Goal: Information Seeking & Learning: Check status

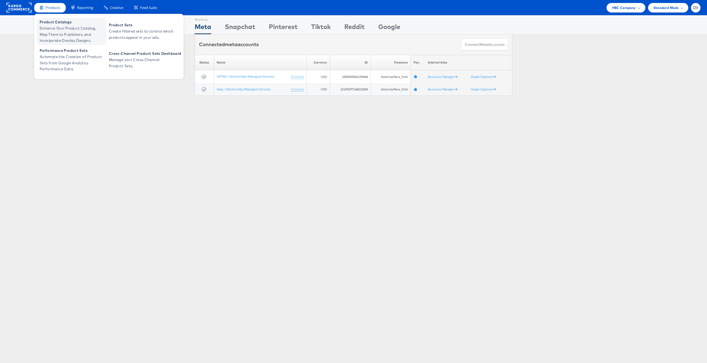
click at [58, 23] on span "Product Catalogs" at bounding box center [72, 22] width 65 height 6
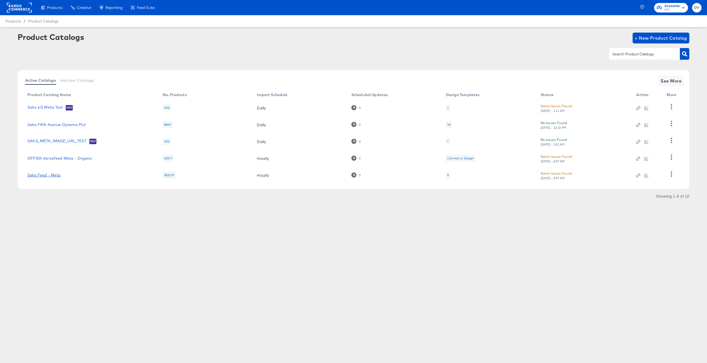
click at [54, 174] on link "Saks Feed - Meta" at bounding box center [43, 175] width 33 height 4
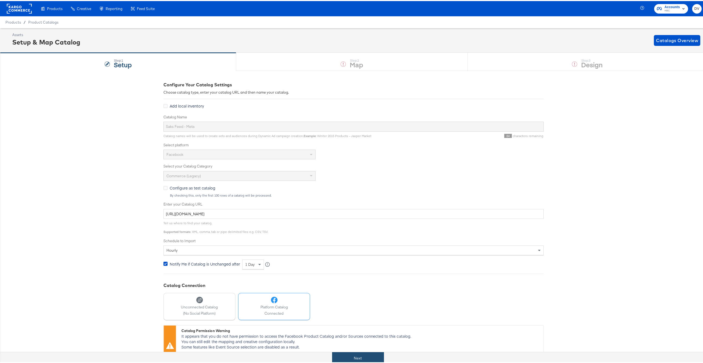
click at [377, 352] on button "Next" at bounding box center [358, 357] width 52 height 12
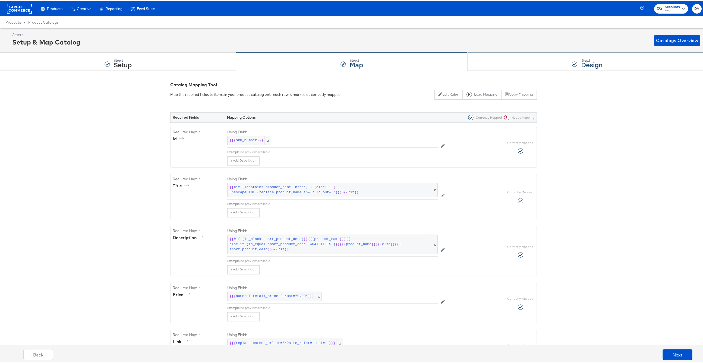
click at [496, 65] on div "Step: 3 Design" at bounding box center [587, 61] width 239 height 18
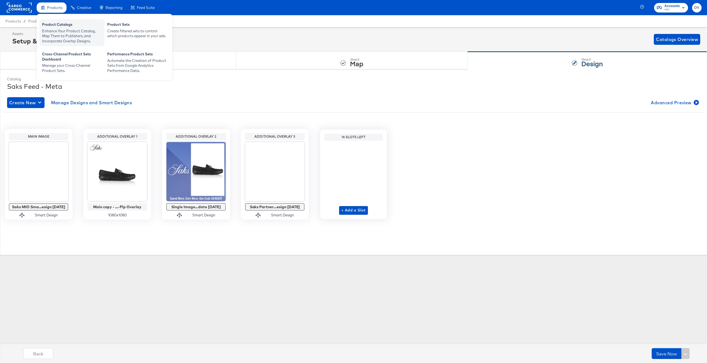
click at [58, 26] on div "Product Catalogs" at bounding box center [72, 25] width 60 height 7
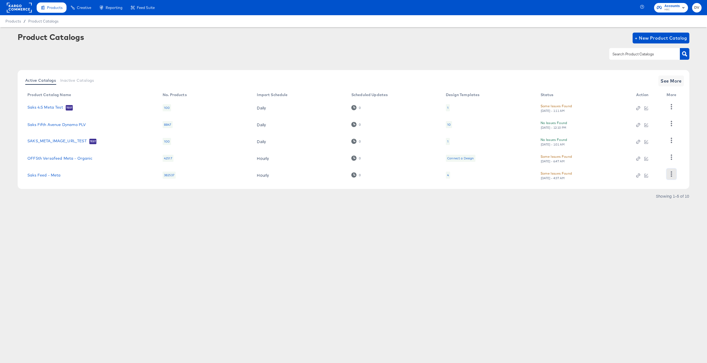
click at [671, 172] on icon "button" at bounding box center [671, 173] width 1 height 5
click at [638, 140] on div "Business Manager" at bounding box center [649, 138] width 54 height 9
click at [19, 7] on rect at bounding box center [19, 8] width 25 height 10
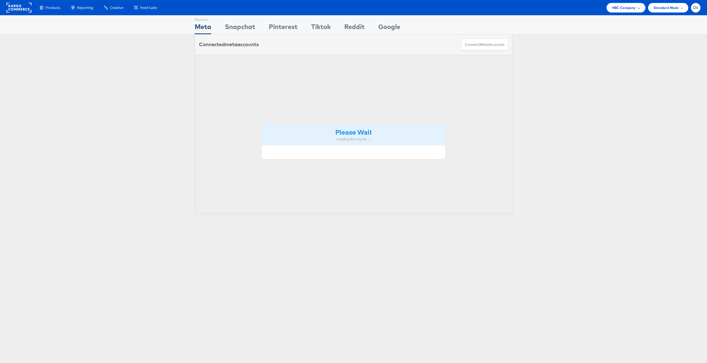
click at [616, 6] on span "HBC Company" at bounding box center [624, 8] width 24 height 6
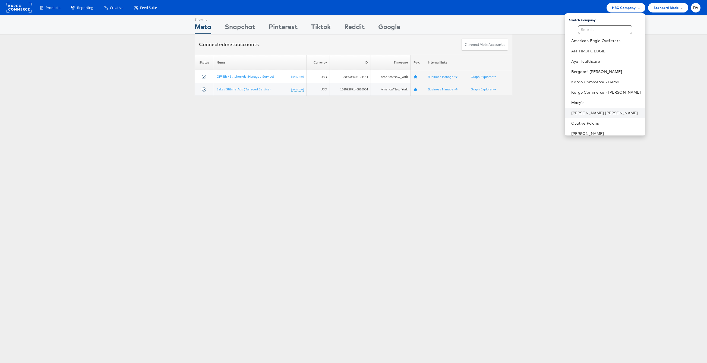
click at [597, 116] on li "[PERSON_NAME] [PERSON_NAME]" at bounding box center [605, 113] width 81 height 10
click at [594, 114] on link "[PERSON_NAME] [PERSON_NAME]" at bounding box center [606, 112] width 70 height 5
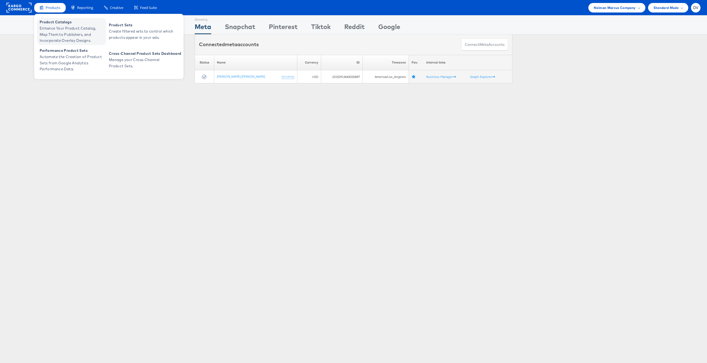
click at [58, 40] on span "Enhance Your Product Catalog, Map Them to Publishers, and Incorporate Overlay D…" at bounding box center [72, 34] width 65 height 18
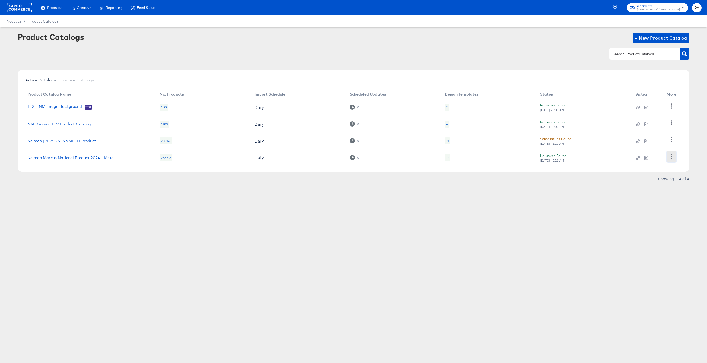
click at [673, 157] on icon "button" at bounding box center [671, 156] width 5 height 5
drag, startPoint x: 459, startPoint y: 232, endPoint x: 451, endPoint y: 228, distance: 9.4
click at [459, 232] on div "Products Creative Reporting Feed Suite Accounts Neiman Marcus DV Products / Pro…" at bounding box center [353, 181] width 707 height 363
click at [90, 156] on link "Neiman Marcus National Product 2024 - Meta" at bounding box center [70, 158] width 86 height 4
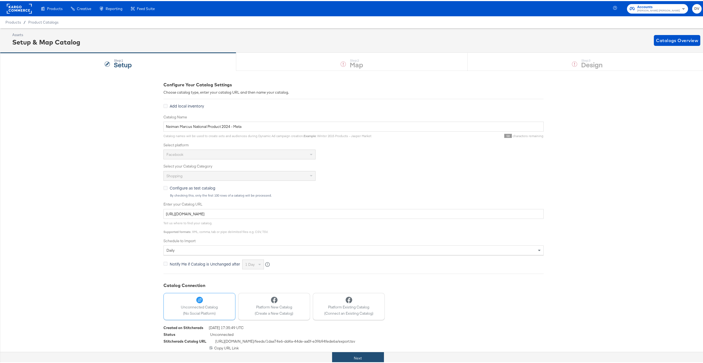
click at [361, 359] on button "Next" at bounding box center [358, 357] width 52 height 12
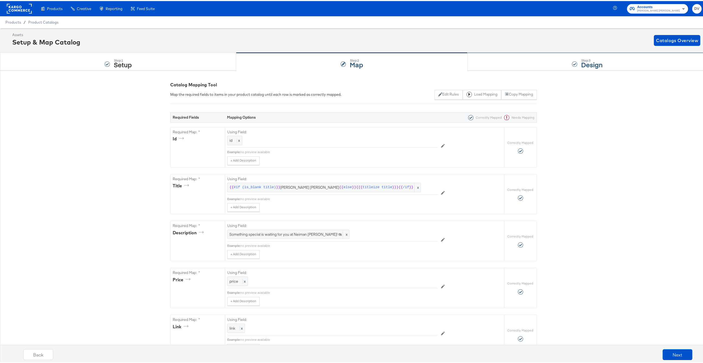
click at [514, 65] on div "Step: 3 Design" at bounding box center [587, 61] width 239 height 18
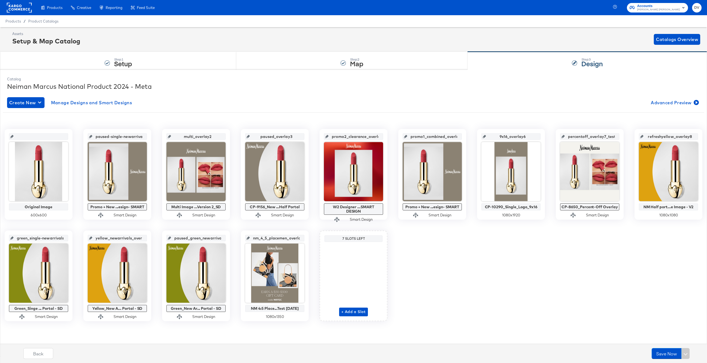
click at [24, 8] on rect at bounding box center [19, 8] width 25 height 10
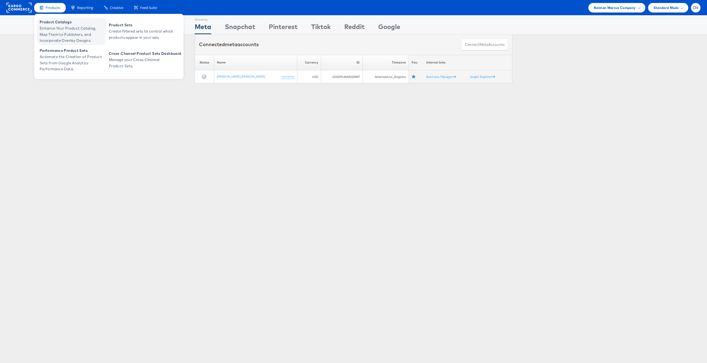
click at [54, 27] on span "Enhance Your Product Catalog, Map Them to Publishers, and Incorporate Overlay D…" at bounding box center [72, 34] width 65 height 18
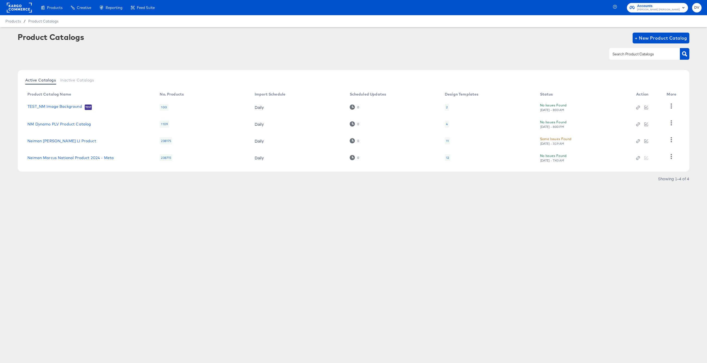
click at [26, 7] on rect at bounding box center [19, 8] width 25 height 10
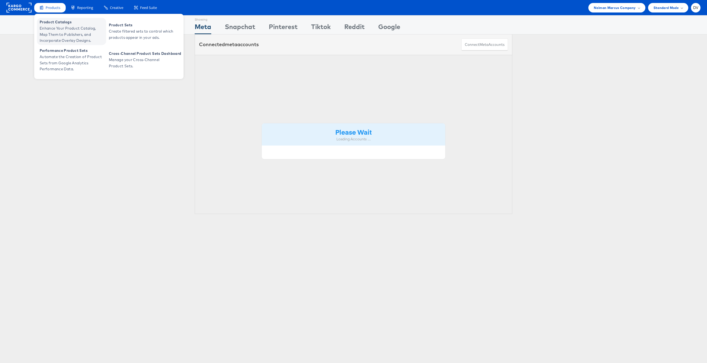
click at [52, 24] on span "Product Catalogs" at bounding box center [72, 22] width 65 height 6
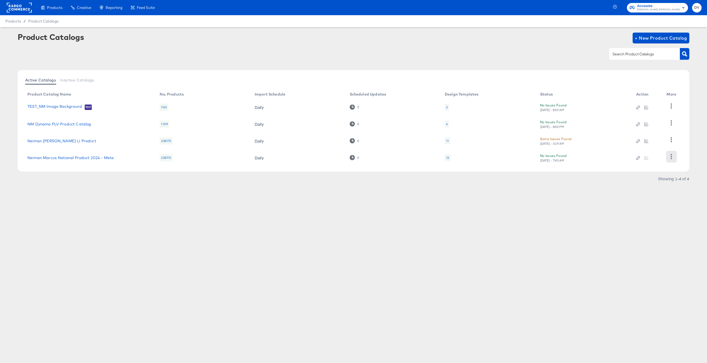
click at [673, 157] on icon "button" at bounding box center [671, 156] width 5 height 5
click at [303, 193] on article "Product Catalogs + New Product Catalog Active Catalogs Inactive Catalogs Produc…" at bounding box center [353, 114] width 707 height 175
click at [25, 9] on rect at bounding box center [19, 8] width 25 height 10
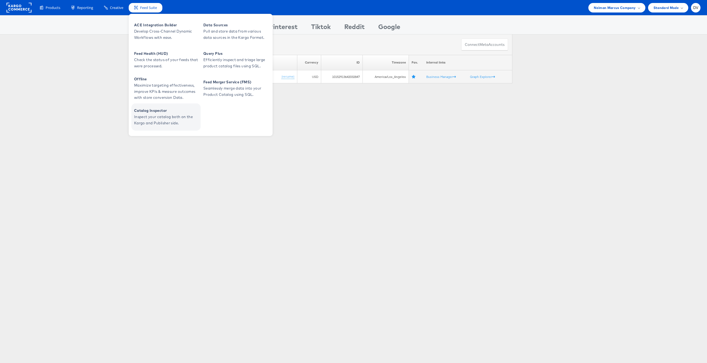
click at [158, 116] on span "Inspect your catalog both on the Kargo and Publisher side." at bounding box center [166, 120] width 65 height 12
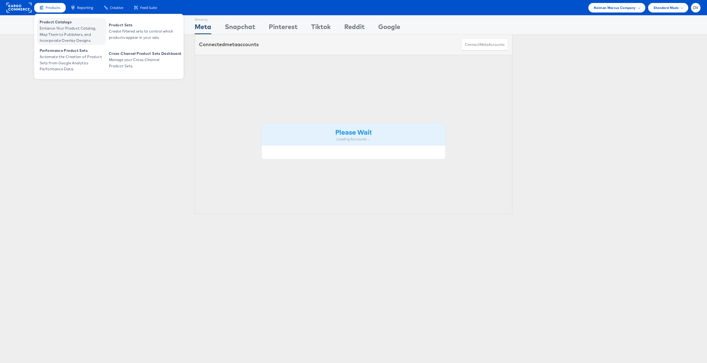
click at [61, 20] on span "Product Catalogs" at bounding box center [72, 22] width 65 height 6
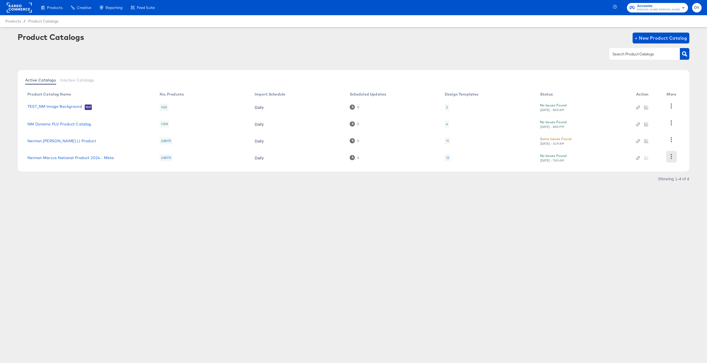
click at [673, 155] on icon "button" at bounding box center [671, 156] width 5 height 5
click at [648, 130] on div "HUD Checks (Internal)" at bounding box center [649, 129] width 54 height 9
click at [107, 43] on div "Product Catalogs + New Product Catalog" at bounding box center [354, 38] width 672 height 11
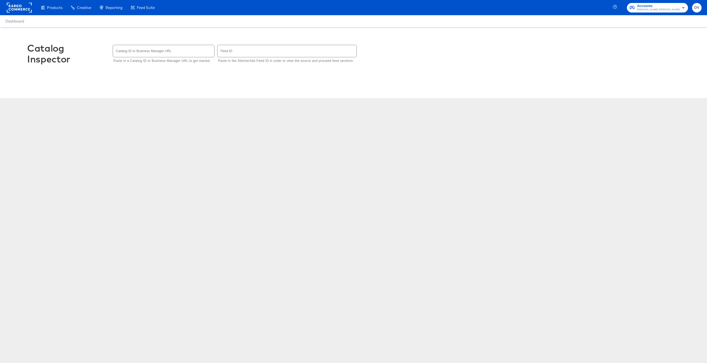
click at [171, 49] on input "text" at bounding box center [163, 51] width 101 height 12
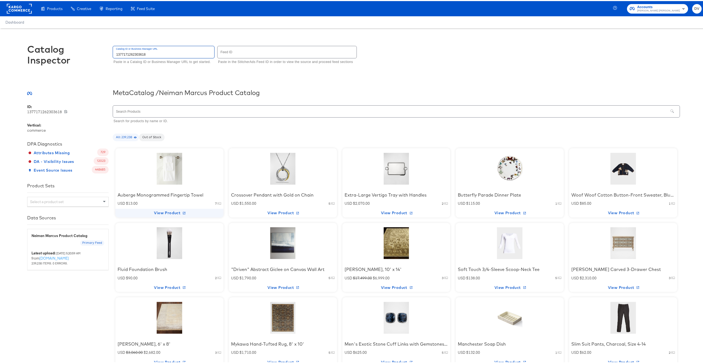
type input "1377171262303618"
click at [165, 213] on span "View Product" at bounding box center [170, 212] width 104 height 7
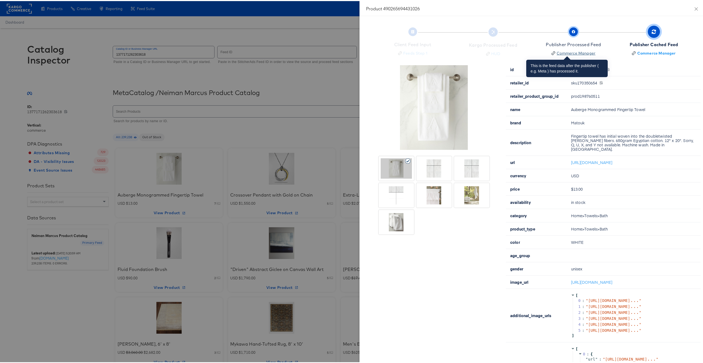
click at [564, 53] on div "Commerce Manager" at bounding box center [576, 51] width 39 height 5
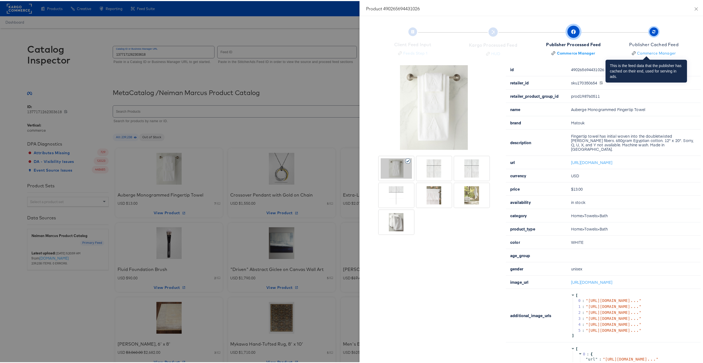
click at [649, 42] on div "Publisher Cached Feed" at bounding box center [653, 43] width 49 height 6
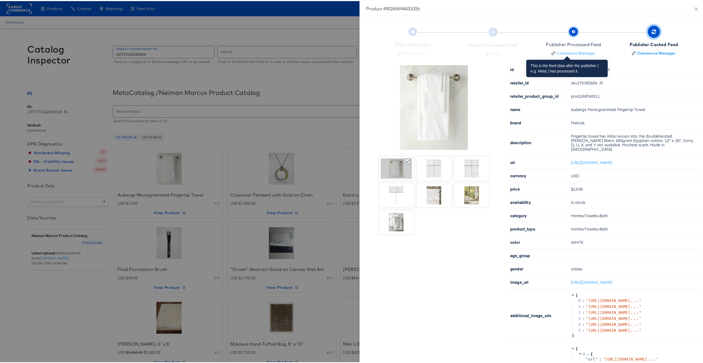
click at [572, 44] on div "Publisher Processed Feed" at bounding box center [573, 43] width 55 height 6
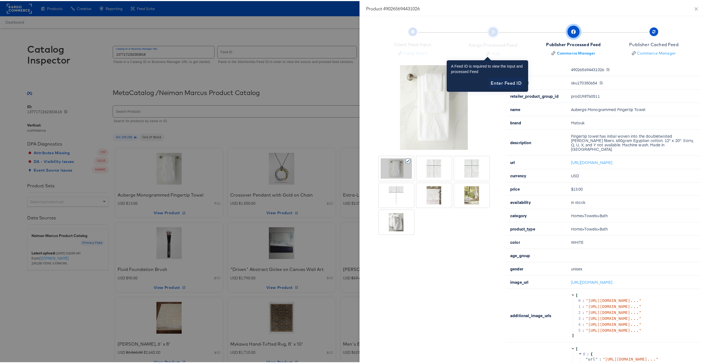
click at [487, 44] on div "Kargo Processed Feed HUD" at bounding box center [493, 41] width 76 height 27
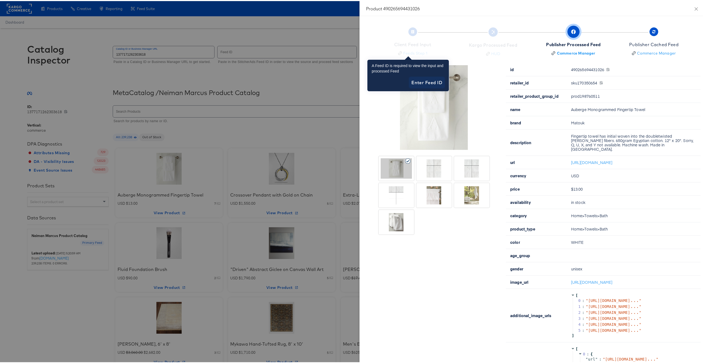
click at [420, 84] on span "Enter Feed ID" at bounding box center [426, 82] width 31 height 8
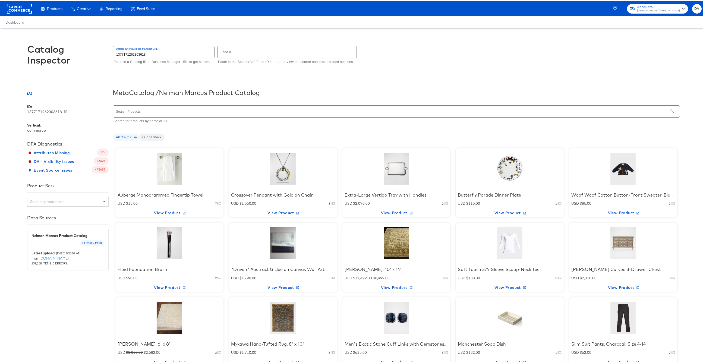
click at [157, 58] on div "Catalog ID or Business Manager URL 1377171262303618 Paste in a Catalog ID or Bu…" at bounding box center [164, 54] width 102 height 19
drag, startPoint x: 219, startPoint y: 54, endPoint x: 228, endPoint y: 53, distance: 8.5
click at [220, 54] on input "text" at bounding box center [286, 51] width 139 height 12
click at [228, 53] on input "text" at bounding box center [286, 51] width 139 height 12
click at [163, 212] on span "View Product" at bounding box center [170, 212] width 104 height 7
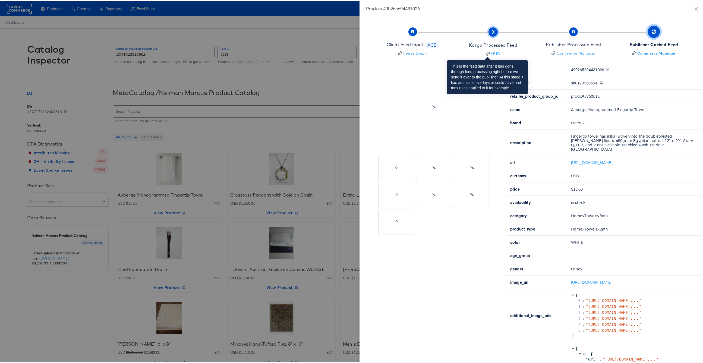
click at [487, 46] on div "Kargo Processed Feed" at bounding box center [493, 44] width 48 height 6
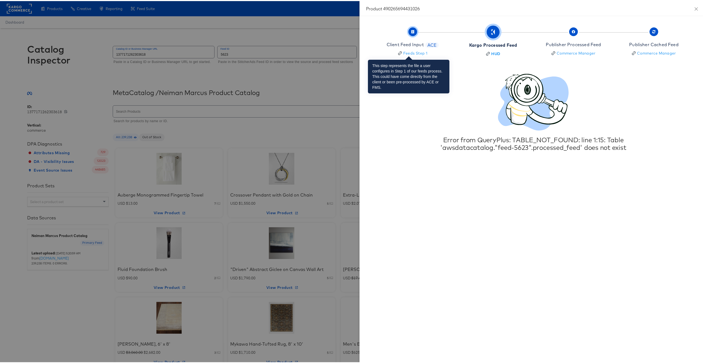
click at [406, 45] on div "Client Feed Input" at bounding box center [405, 43] width 37 height 6
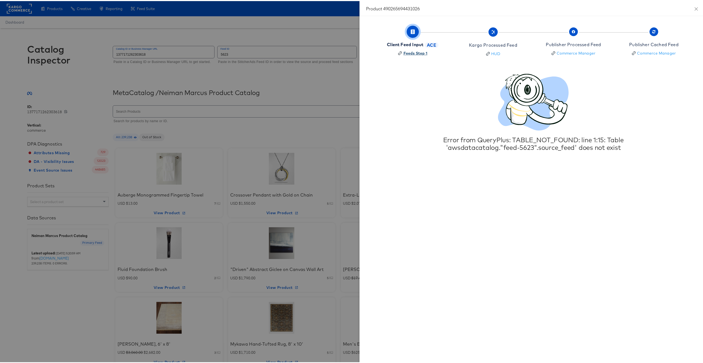
click at [407, 53] on div "Feeds Step 1" at bounding box center [415, 51] width 24 height 5
click at [691, 5] on button "Close" at bounding box center [696, 7] width 15 height 15
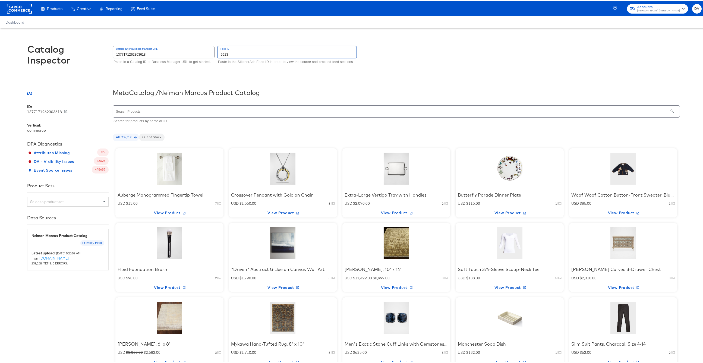
click at [238, 48] on input "5623" at bounding box center [286, 51] width 139 height 12
click at [238, 49] on input "5623" at bounding box center [286, 51] width 139 height 12
click at [237, 56] on input "5623" at bounding box center [286, 51] width 139 height 12
type input "5"
type input "5755"
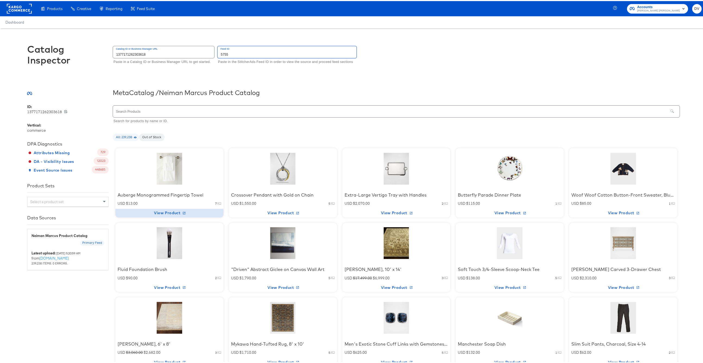
click at [159, 213] on span "View Product" at bounding box center [170, 212] width 104 height 7
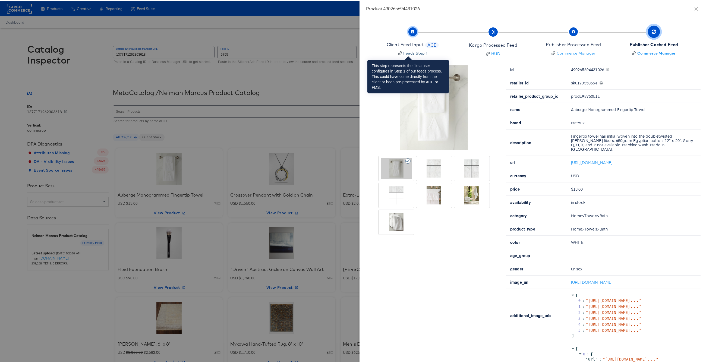
click at [415, 53] on div "Feeds Step 1" at bounding box center [415, 51] width 24 height 5
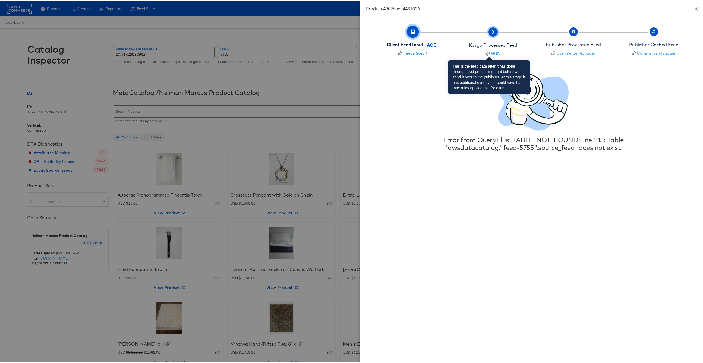
click at [476, 45] on div "Kargo Processed Feed" at bounding box center [493, 44] width 48 height 6
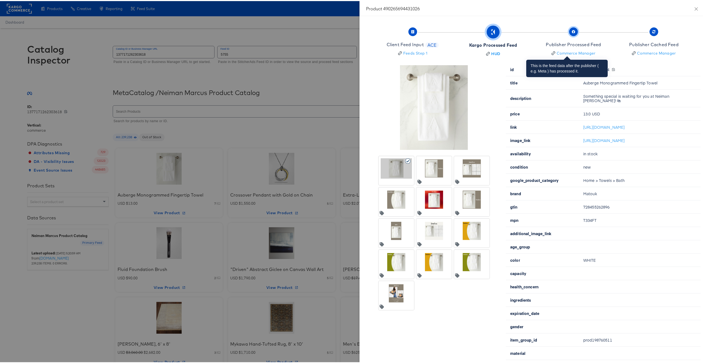
click at [560, 45] on div "Publisher Processed Feed" at bounding box center [573, 43] width 55 height 6
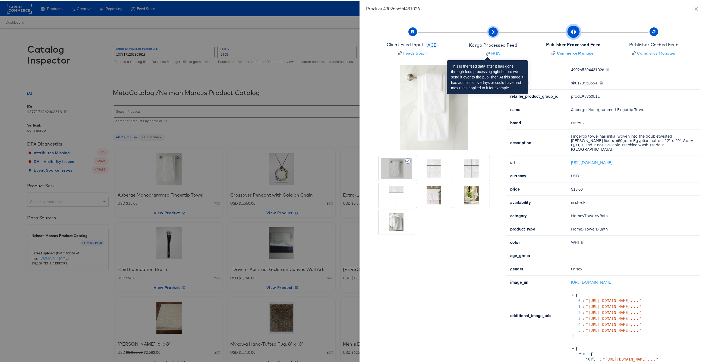
click at [483, 45] on div "Kargo Processed Feed" at bounding box center [493, 44] width 48 height 6
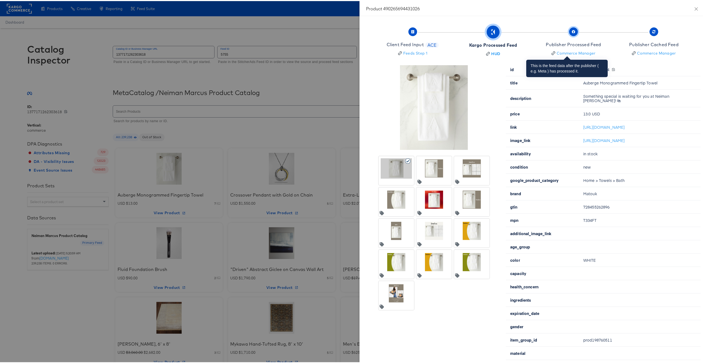
click at [546, 43] on div "Publisher Processed Feed" at bounding box center [573, 43] width 55 height 6
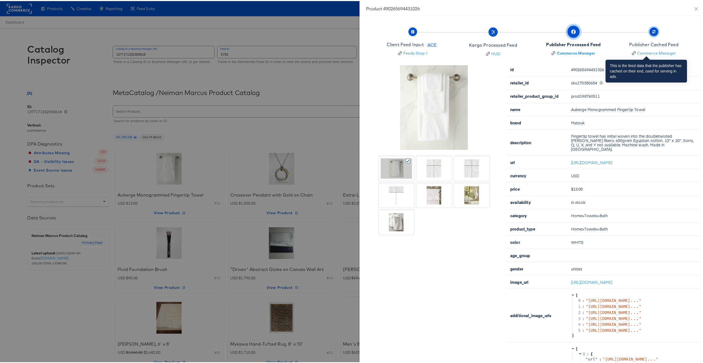
click at [638, 43] on div "Publisher Cached Feed" at bounding box center [653, 43] width 49 height 6
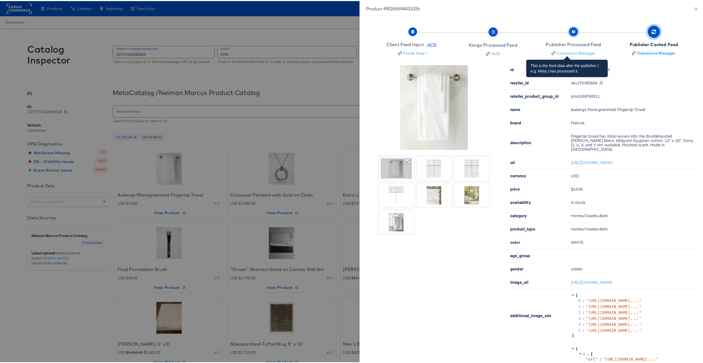
click at [577, 43] on div "Publisher Processed Feed" at bounding box center [573, 43] width 55 height 6
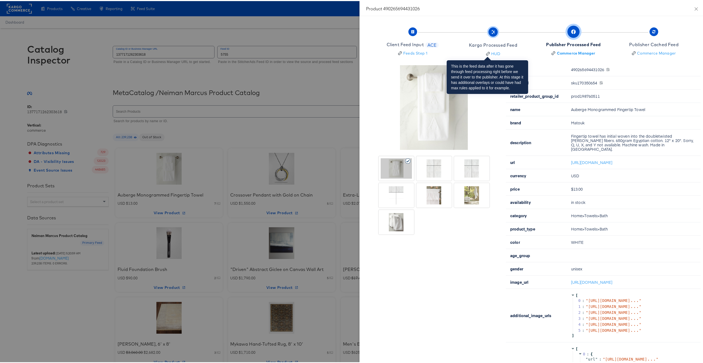
click at [504, 44] on div "Kargo Processed Feed" at bounding box center [493, 44] width 48 height 6
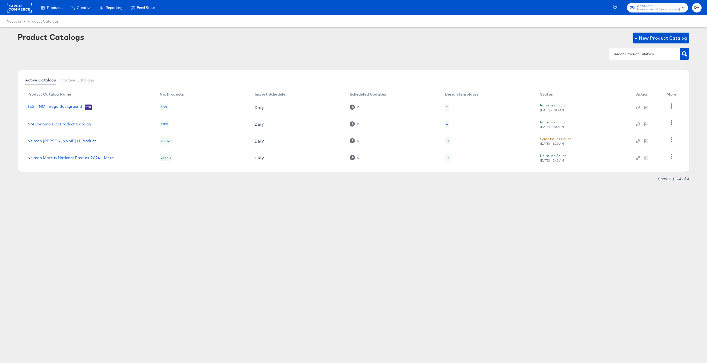
click at [557, 214] on div "Products Products Product Catalogs Enhance Your Product Catalog, Map Them to Pu…" at bounding box center [353, 181] width 707 height 363
click at [672, 156] on icon "button" at bounding box center [671, 156] width 5 height 5
click at [640, 131] on div "HUD Checks (Internal)" at bounding box center [649, 129] width 54 height 9
click at [17, 7] on rect at bounding box center [19, 8] width 25 height 10
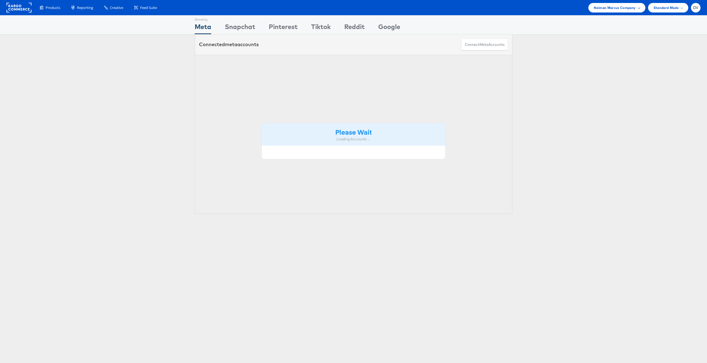
click at [609, 12] on div "Neiman Marcus Company" at bounding box center [616, 8] width 57 height 10
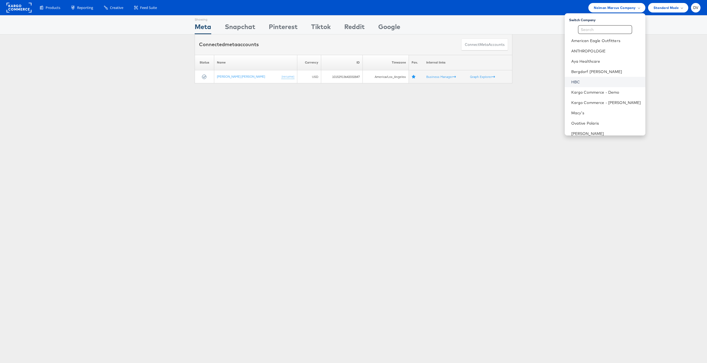
click at [600, 83] on link "HBC" at bounding box center [606, 81] width 70 height 5
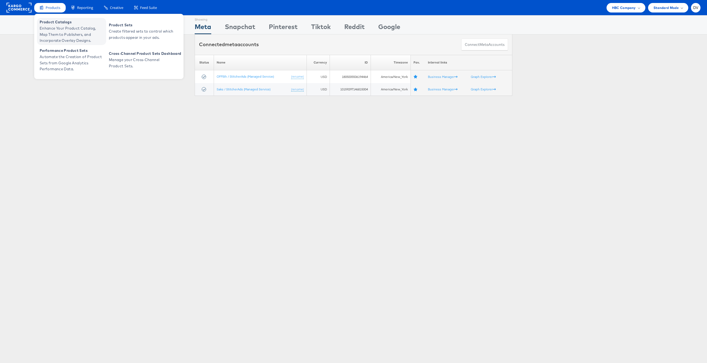
click at [58, 37] on span "Enhance Your Product Catalog, Map Them to Publishers, and Incorporate Overlay D…" at bounding box center [72, 34] width 65 height 18
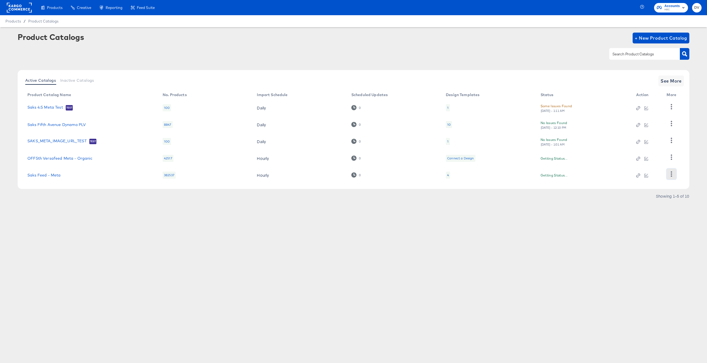
click at [669, 175] on icon "button" at bounding box center [671, 173] width 5 height 5
click at [639, 142] on div "Business Manager" at bounding box center [649, 138] width 54 height 9
click at [26, 6] on rect at bounding box center [19, 8] width 25 height 10
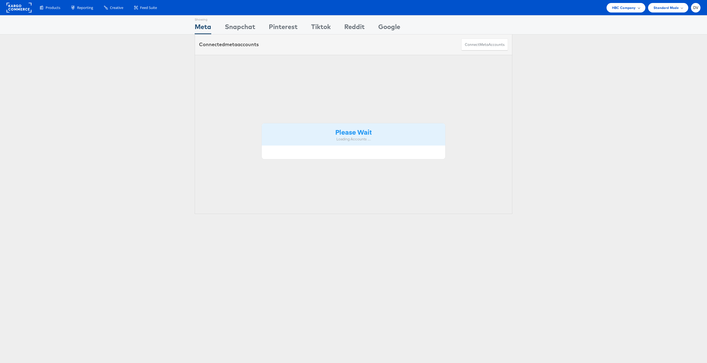
click at [624, 9] on span "HBC Company" at bounding box center [624, 8] width 24 height 6
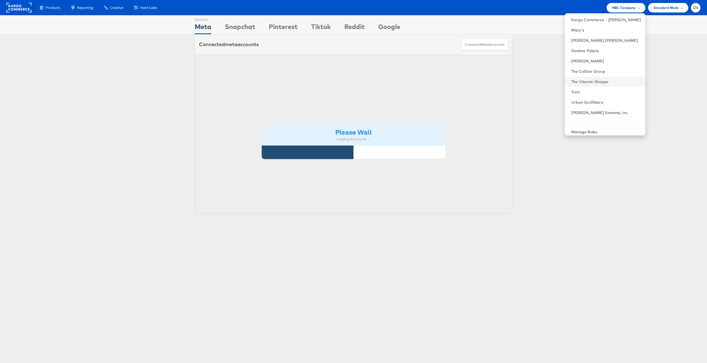
scroll to position [76, 0]
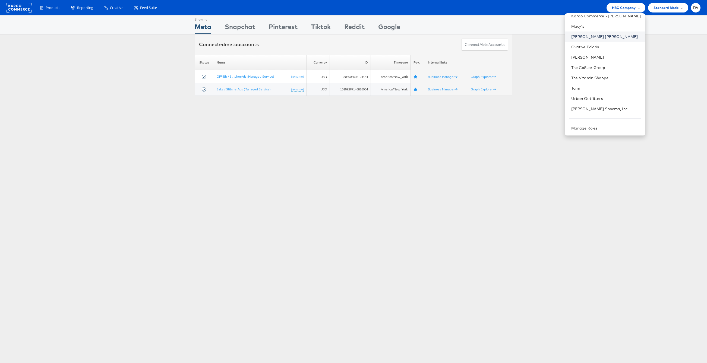
click at [597, 37] on link "[PERSON_NAME] [PERSON_NAME]" at bounding box center [606, 36] width 70 height 5
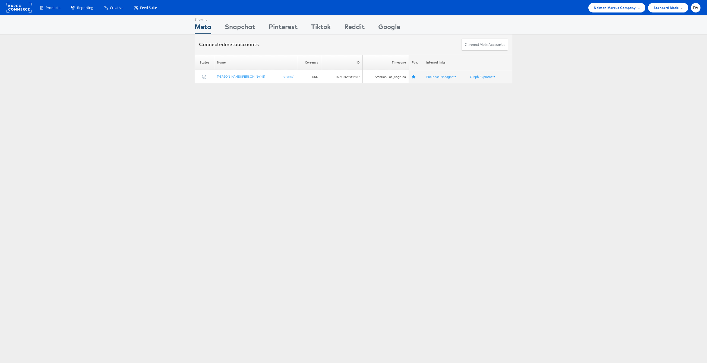
click at [256, 135] on div "Showing Meta Showing Snapchat Showing Pinterest Showing Tiktok Showing Reddit S…" at bounding box center [353, 151] width 707 height 272
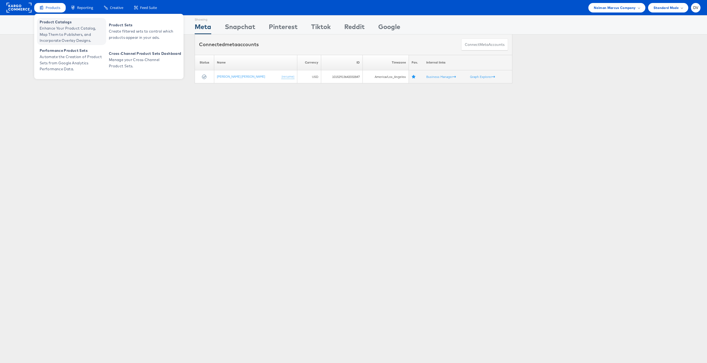
click at [46, 28] on span "Enhance Your Product Catalog, Map Them to Publishers, and Incorporate Overlay D…" at bounding box center [72, 34] width 65 height 18
